Goal: Transaction & Acquisition: Purchase product/service

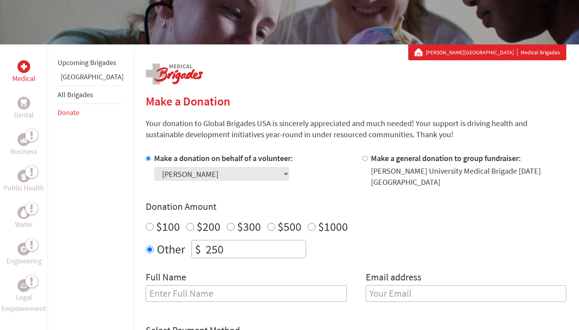
scroll to position [105, 0]
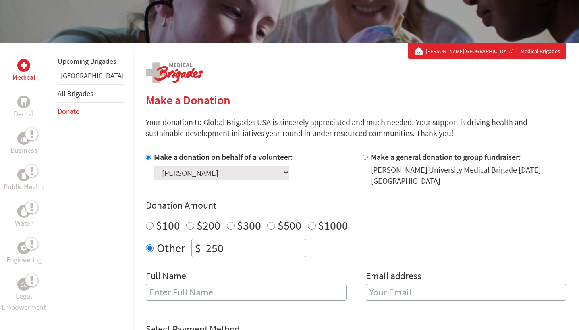
click at [146, 222] on input "$100" at bounding box center [150, 226] width 8 height 8
radio input "true"
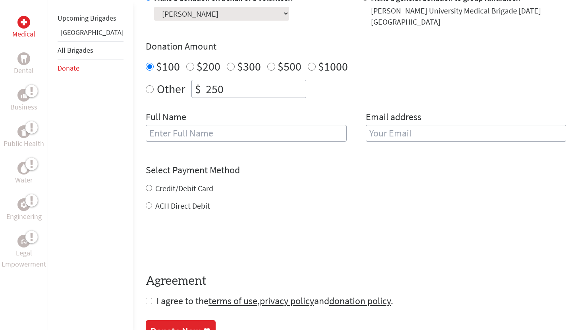
scroll to position [261, 0]
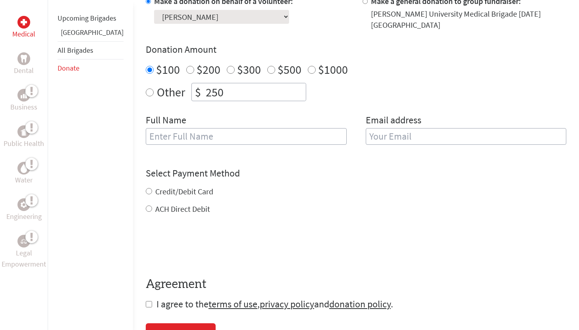
click at [177, 187] on label "Credit/Debit Card" at bounding box center [184, 192] width 58 height 10
click at [152, 188] on input "Credit/Debit Card" at bounding box center [149, 191] width 6 height 6
radio input "true"
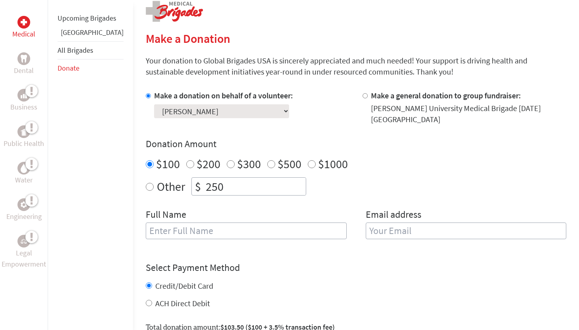
scroll to position [174, 0]
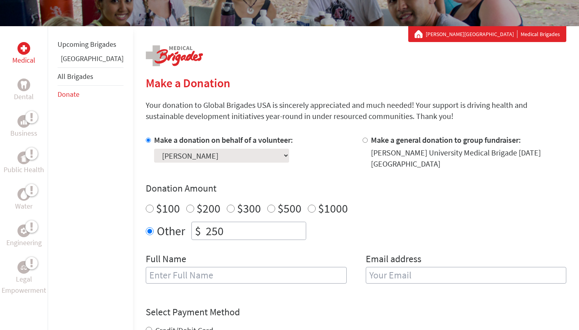
scroll to position [130, 0]
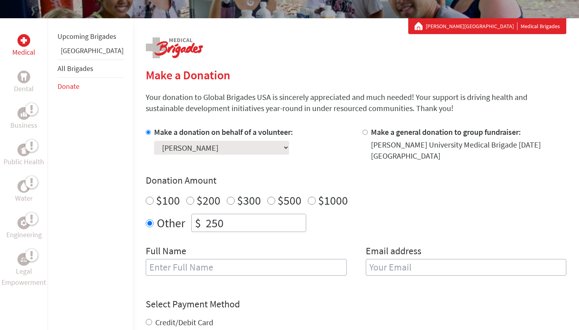
click at [146, 197] on input "$100" at bounding box center [150, 201] width 8 height 8
radio input "true"
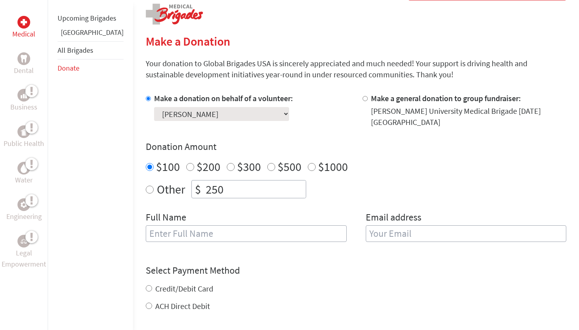
scroll to position [149, 0]
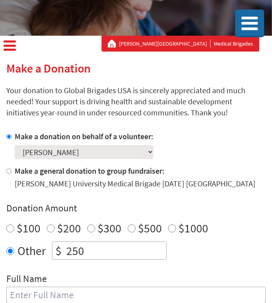
click at [8, 227] on input "$100" at bounding box center [10, 229] width 8 height 8
radio input "true"
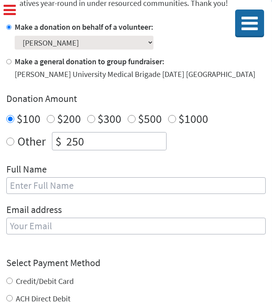
scroll to position [213, 0]
